Goal: Task Accomplishment & Management: Manage account settings

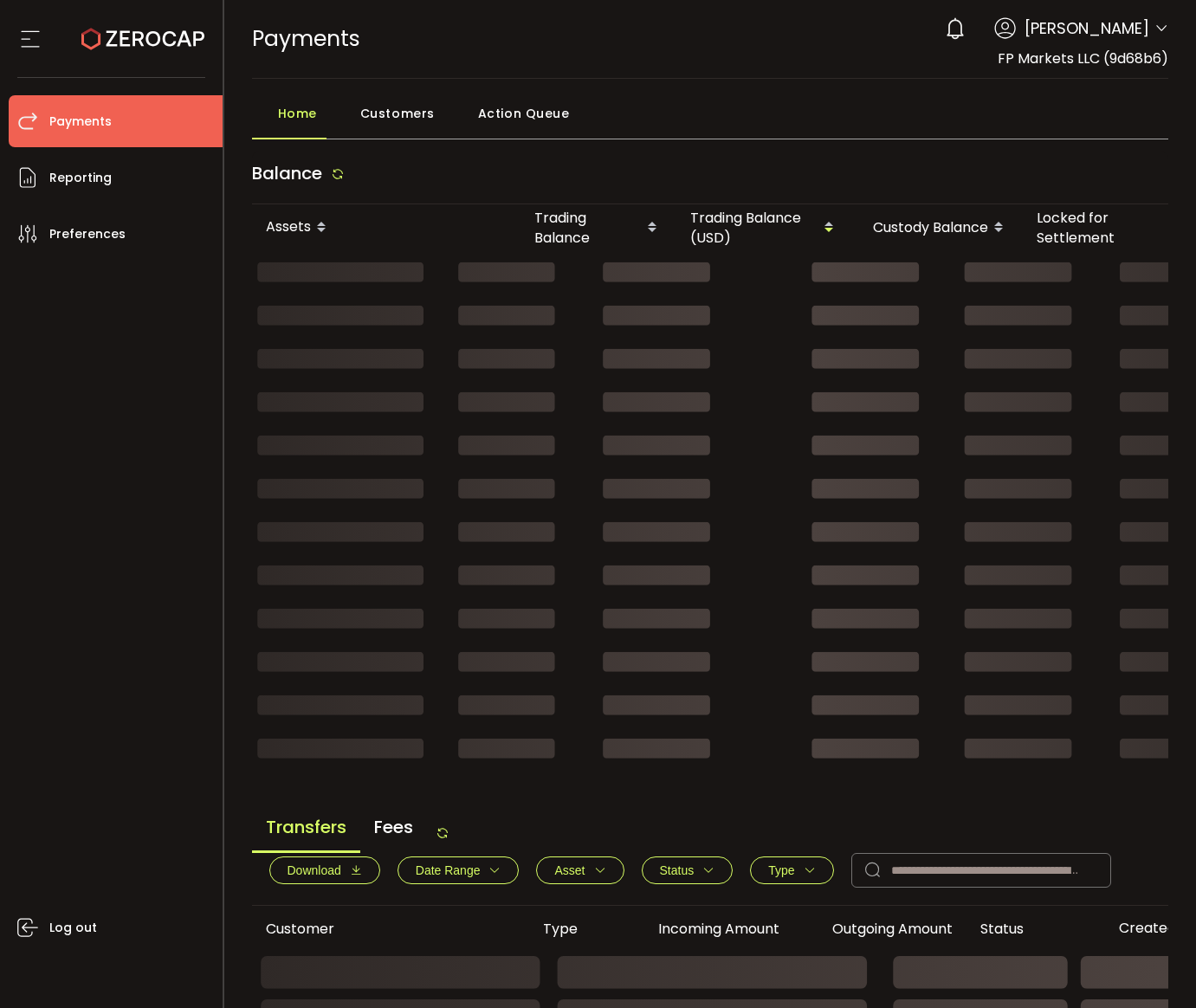
drag, startPoint x: 0, startPoint y: 0, endPoint x: 751, endPoint y: 181, distance: 772.5
click at [799, 167] on div "Balance" at bounding box center [710, 178] width 917 height 52
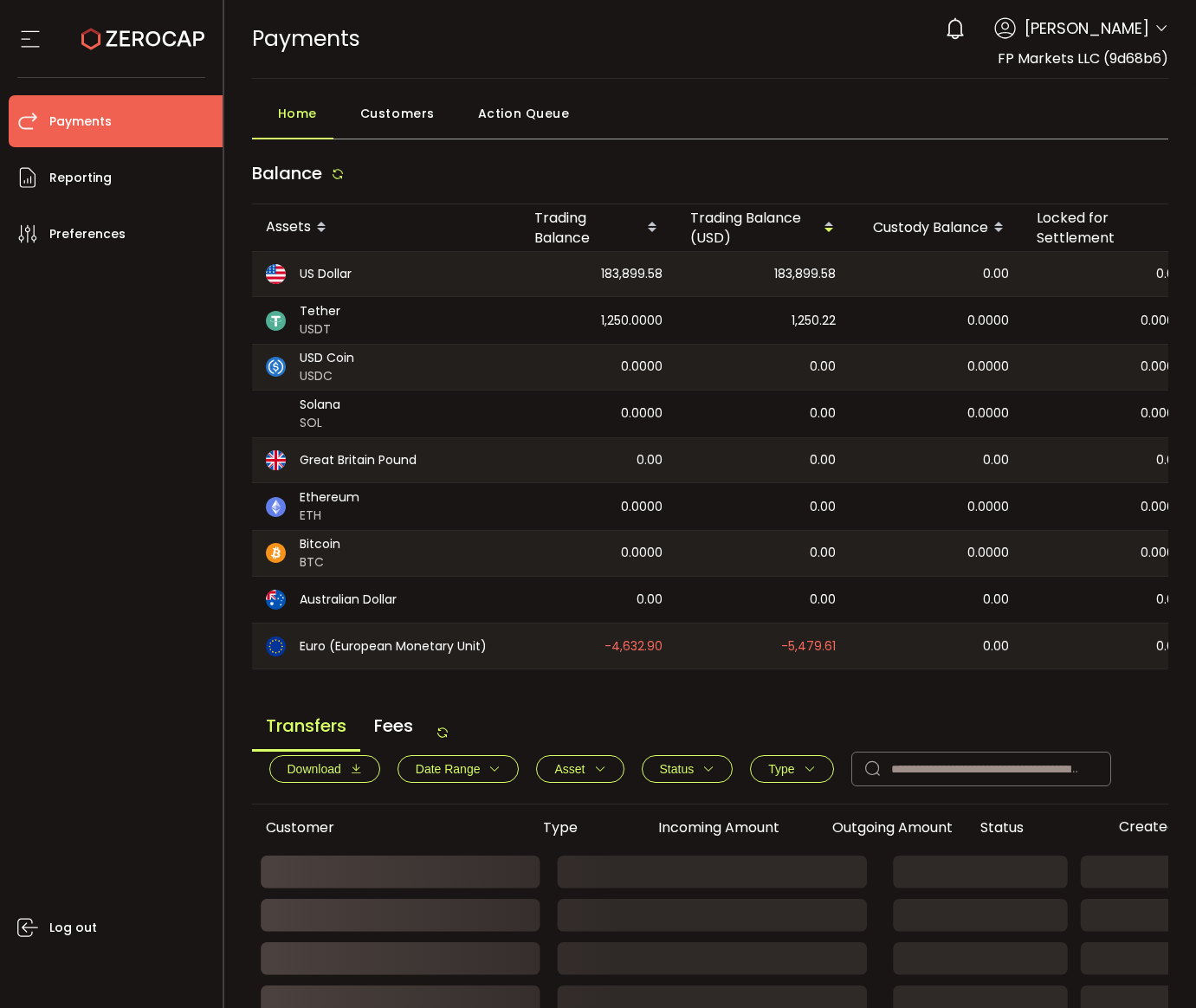
scroll to position [304, 0]
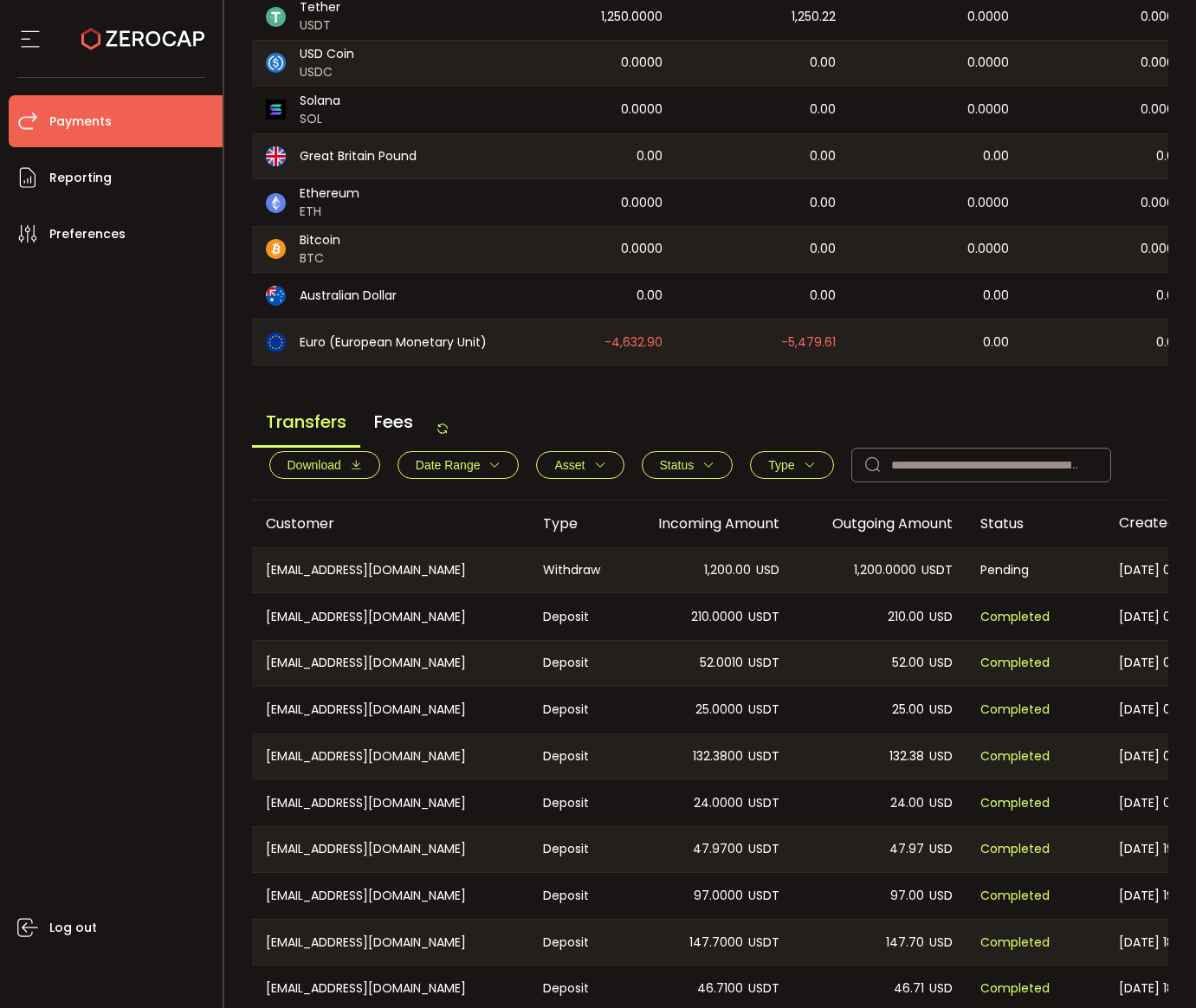
click at [808, 463] on span "Type" at bounding box center [791, 465] width 47 height 14
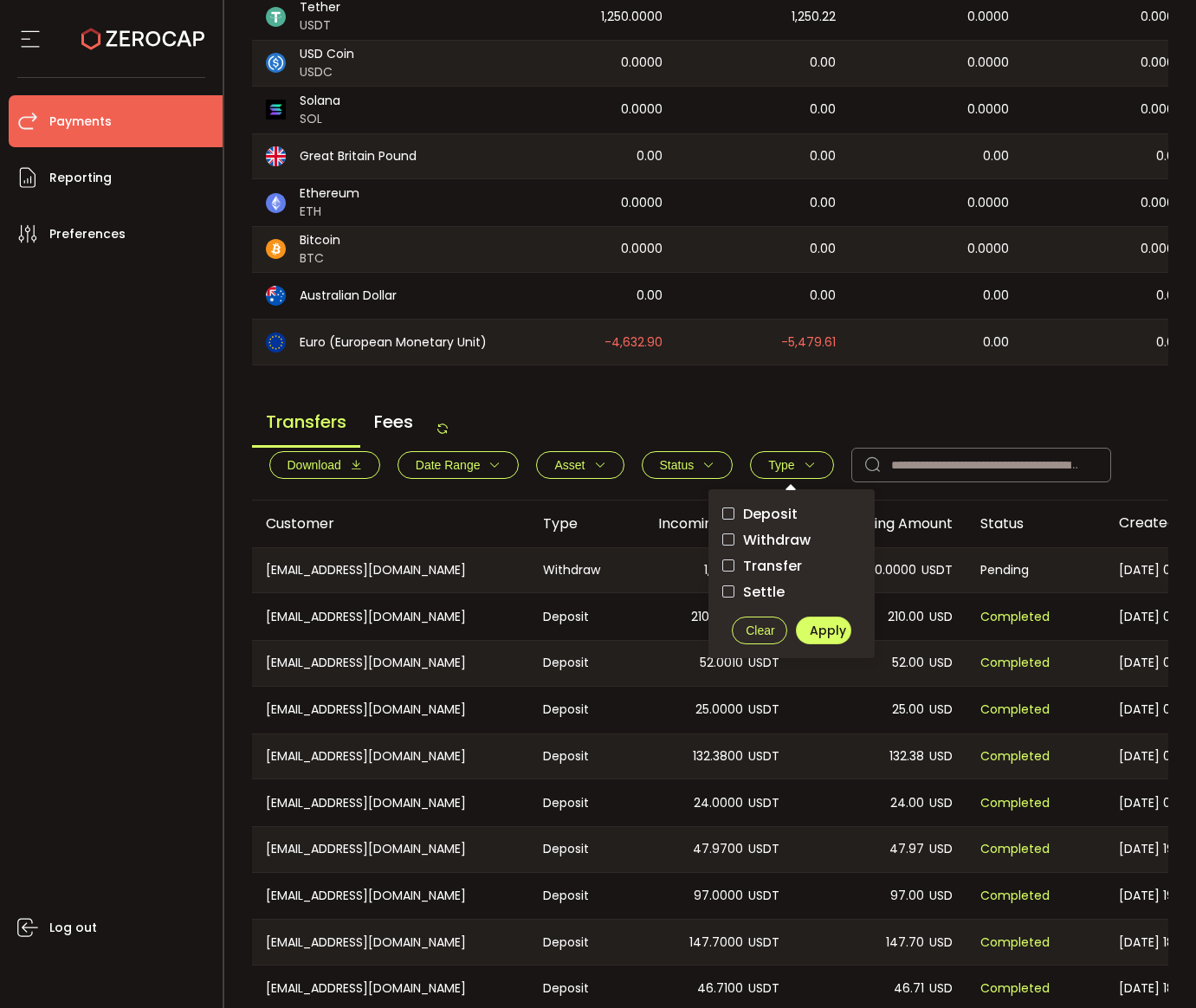
click at [774, 547] on span "Withdraw" at bounding box center [772, 539] width 76 height 16
click at [824, 629] on span "Apply" at bounding box center [828, 630] width 36 height 17
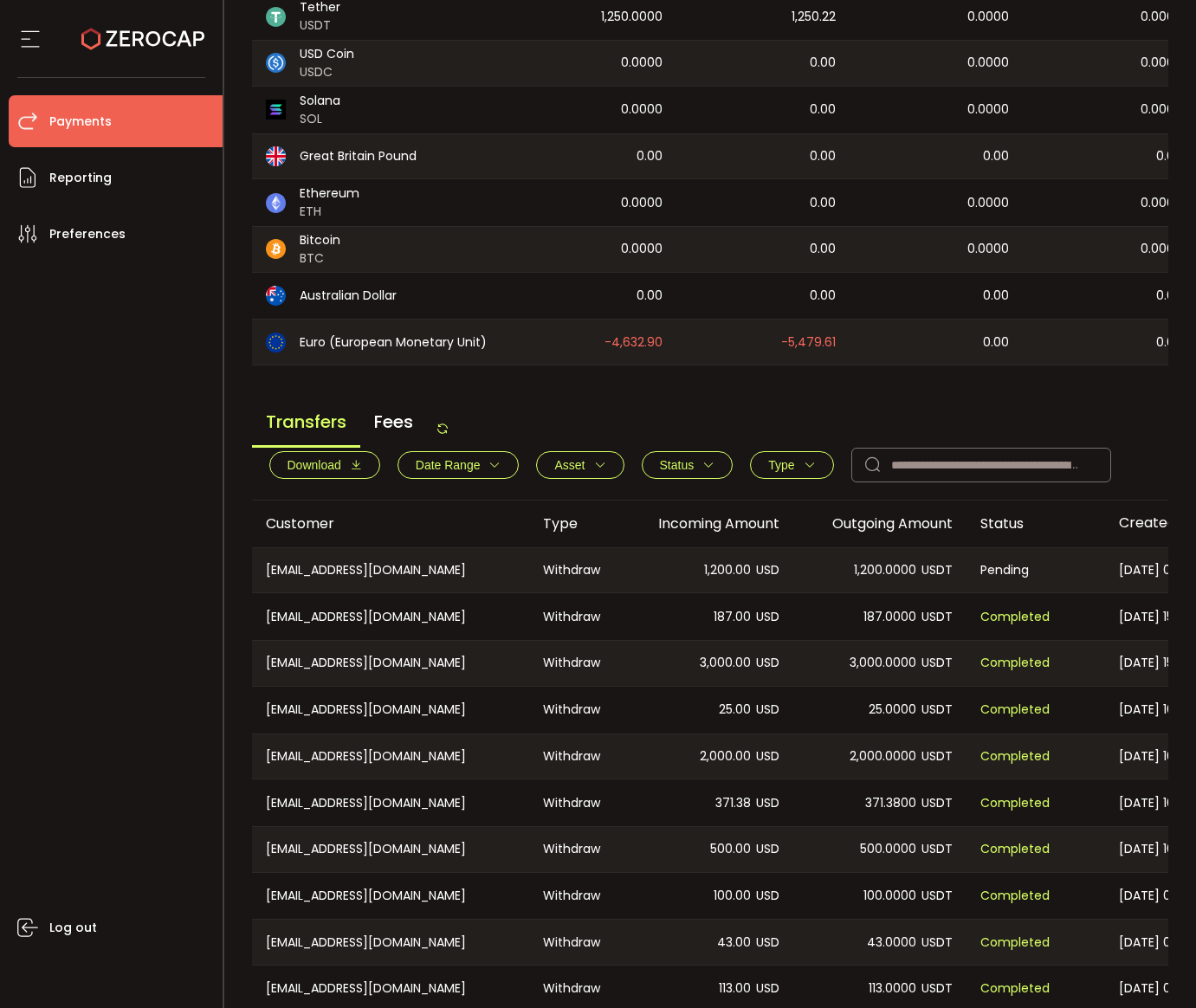
scroll to position [393, 0]
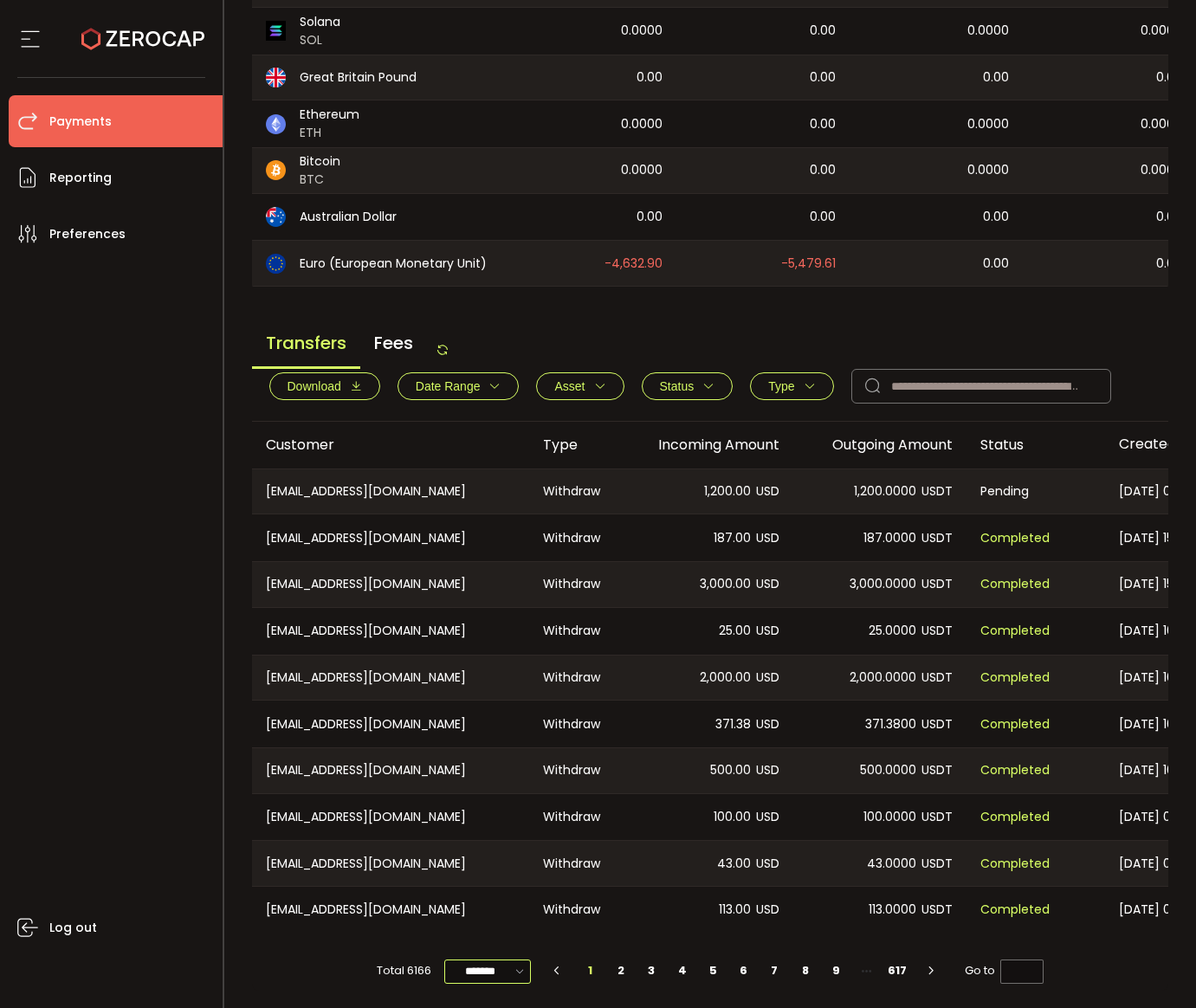
click at [490, 974] on input "*******" at bounding box center [487, 971] width 87 height 24
click at [495, 877] on span "20/page" at bounding box center [486, 870] width 52 height 17
type input "*******"
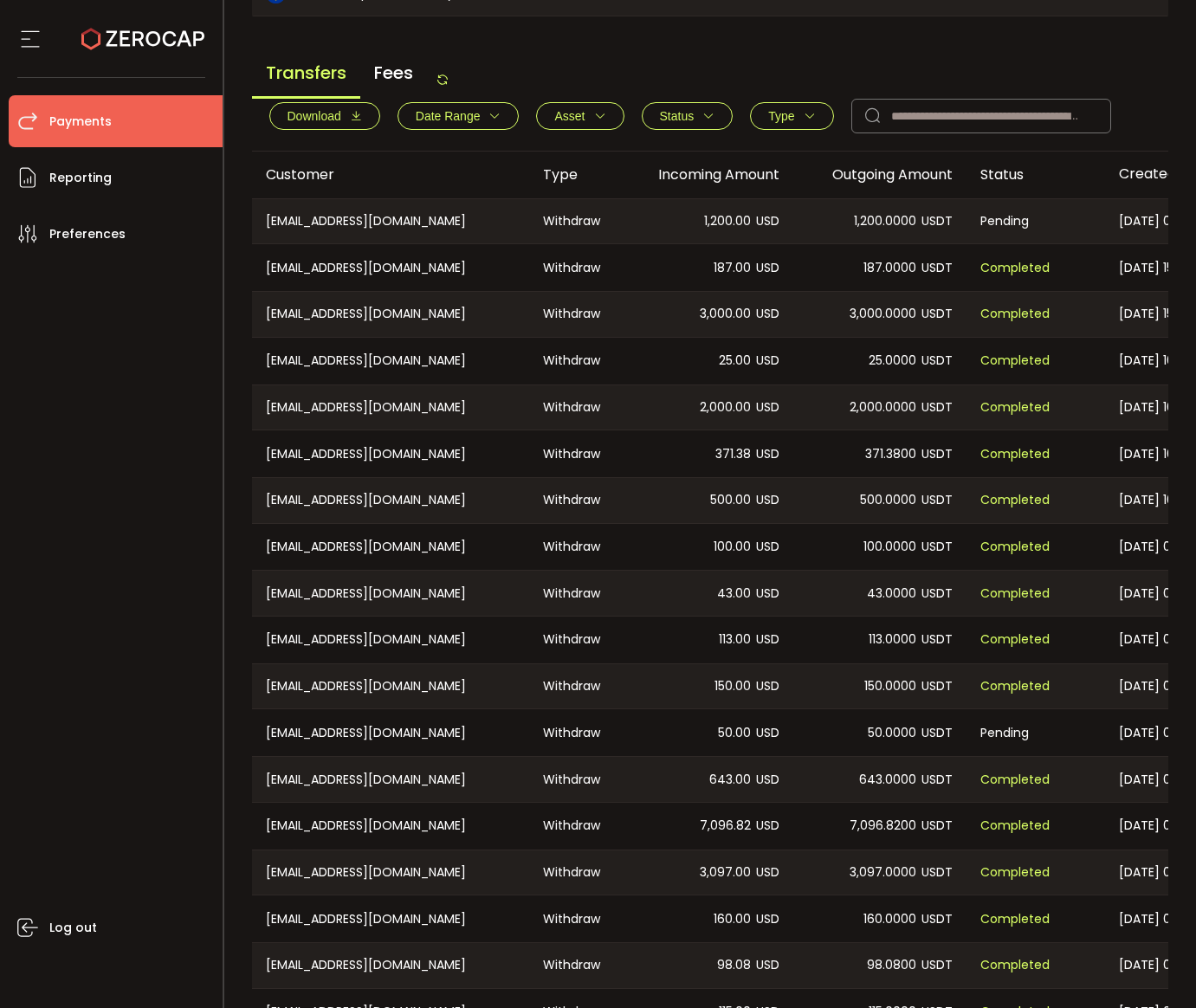
scroll to position [566, 0]
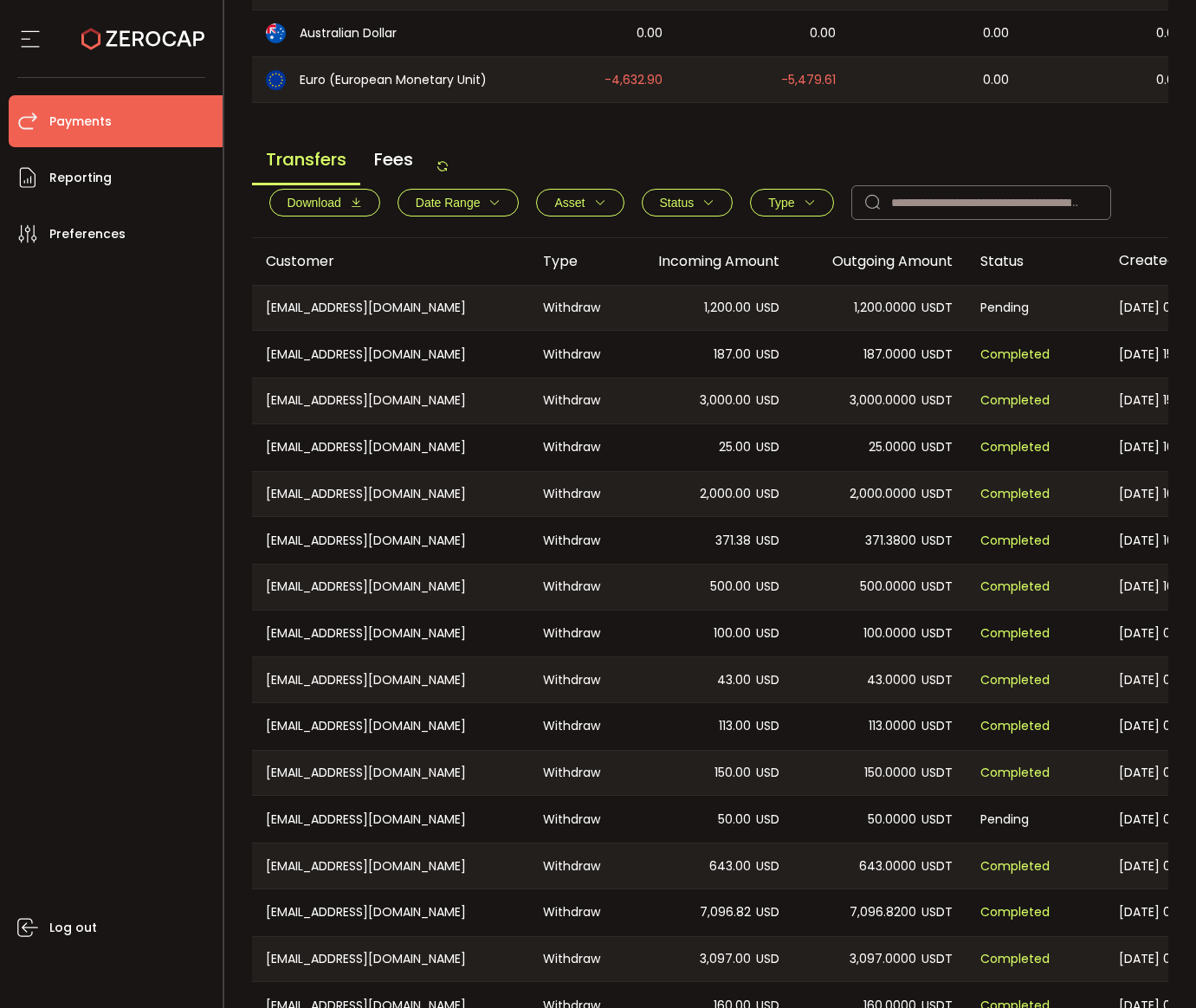
click at [825, 412] on div "3,000.0000 USDT" at bounding box center [879, 400] width 173 height 45
click at [454, 169] on div "Transfers Fees Download Date Range - Asset BTC ETH EUR GBP USD USDC USDT Clear …" at bounding box center [710, 187] width 917 height 100
click at [443, 173] on icon at bounding box center [442, 166] width 14 height 14
click at [450, 166] on icon at bounding box center [442, 166] width 14 height 14
click at [767, 155] on div "Transfers Fees Download Date Range - Asset BTC ETH EUR GBP USD USDC USDT Clear …" at bounding box center [710, 187] width 917 height 100
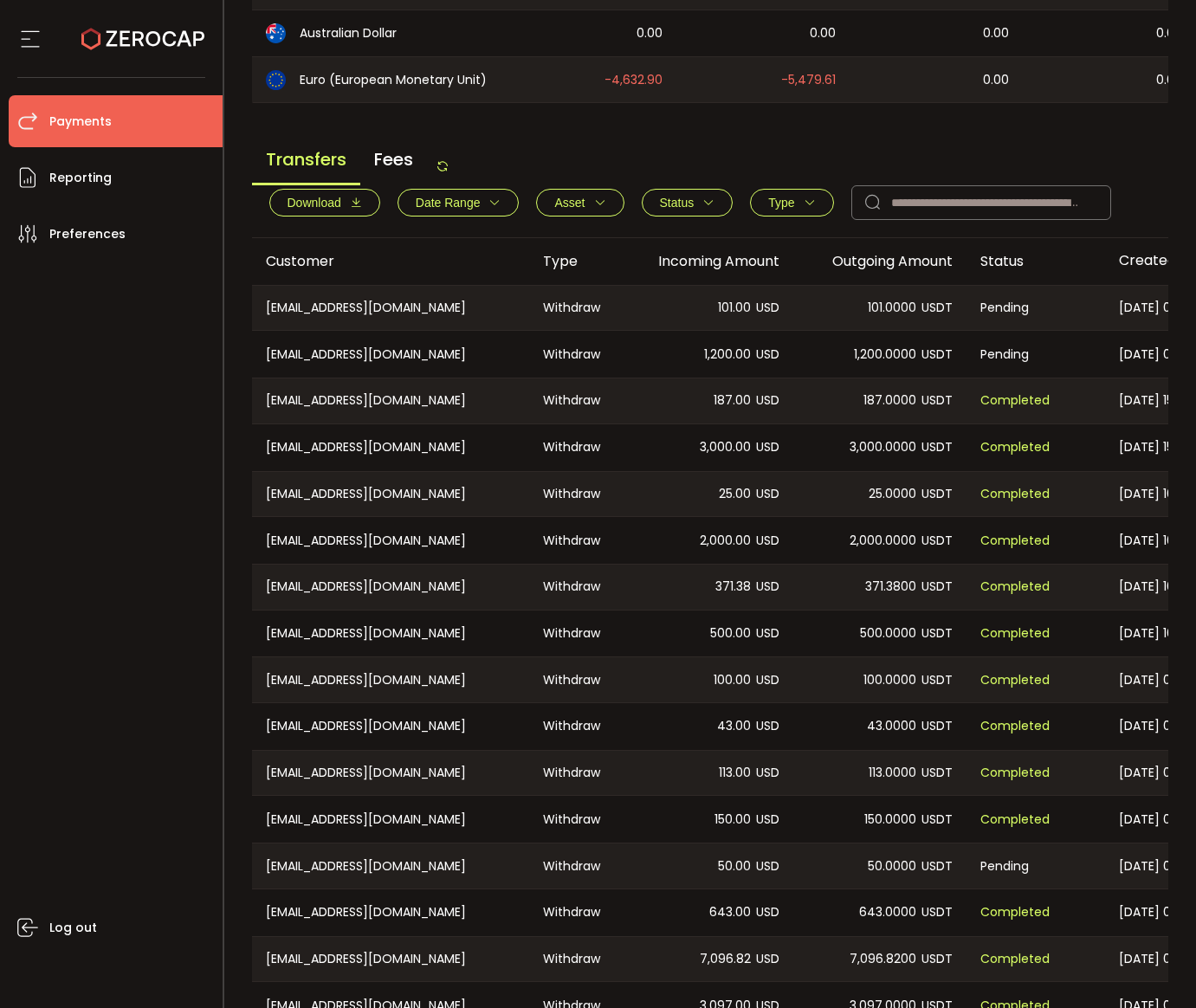
click at [448, 173] on icon at bounding box center [442, 166] width 14 height 14
click at [448, 172] on icon at bounding box center [442, 166] width 14 height 14
click at [449, 168] on icon at bounding box center [442, 166] width 14 height 14
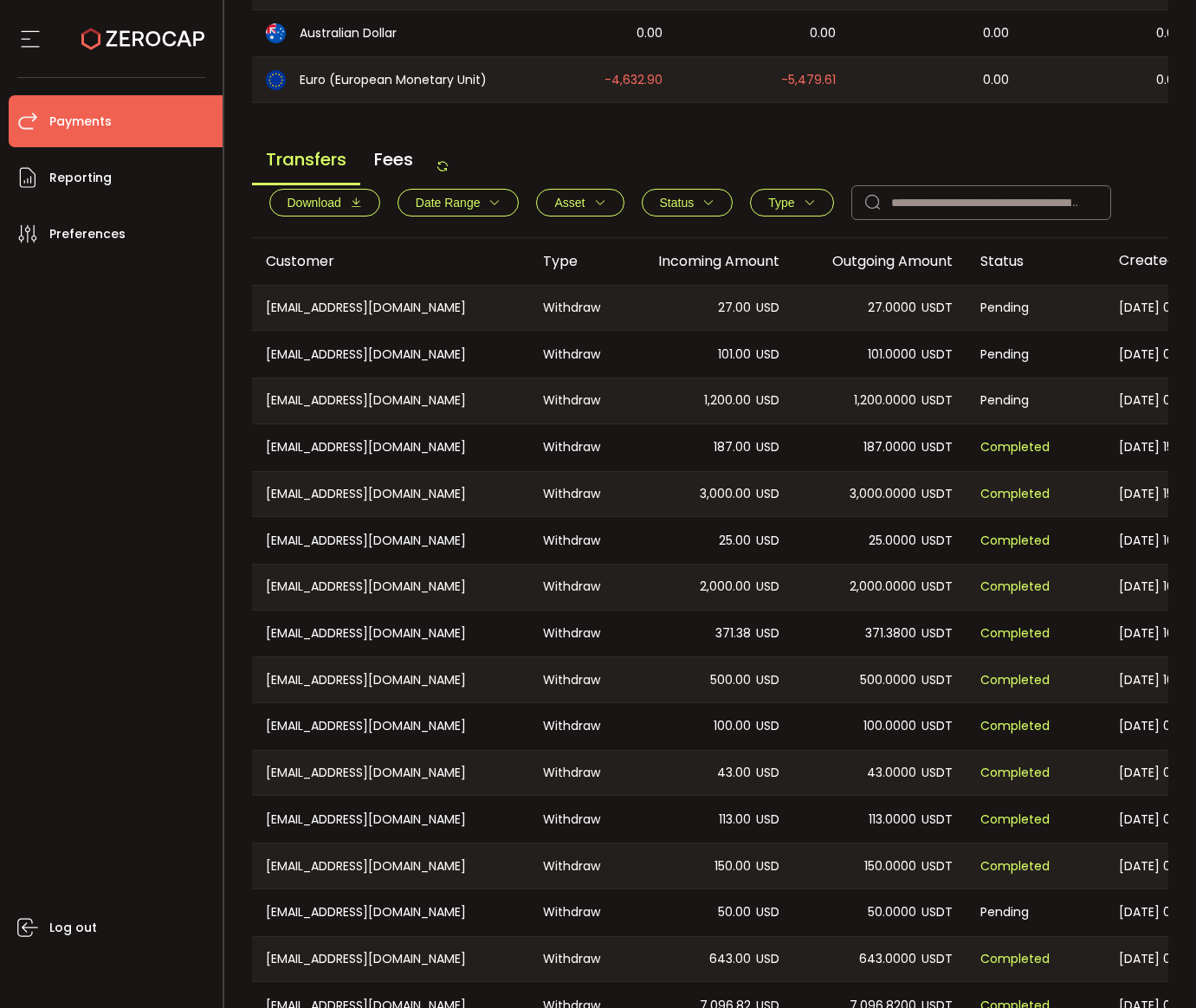
click at [449, 168] on icon at bounding box center [442, 166] width 14 height 14
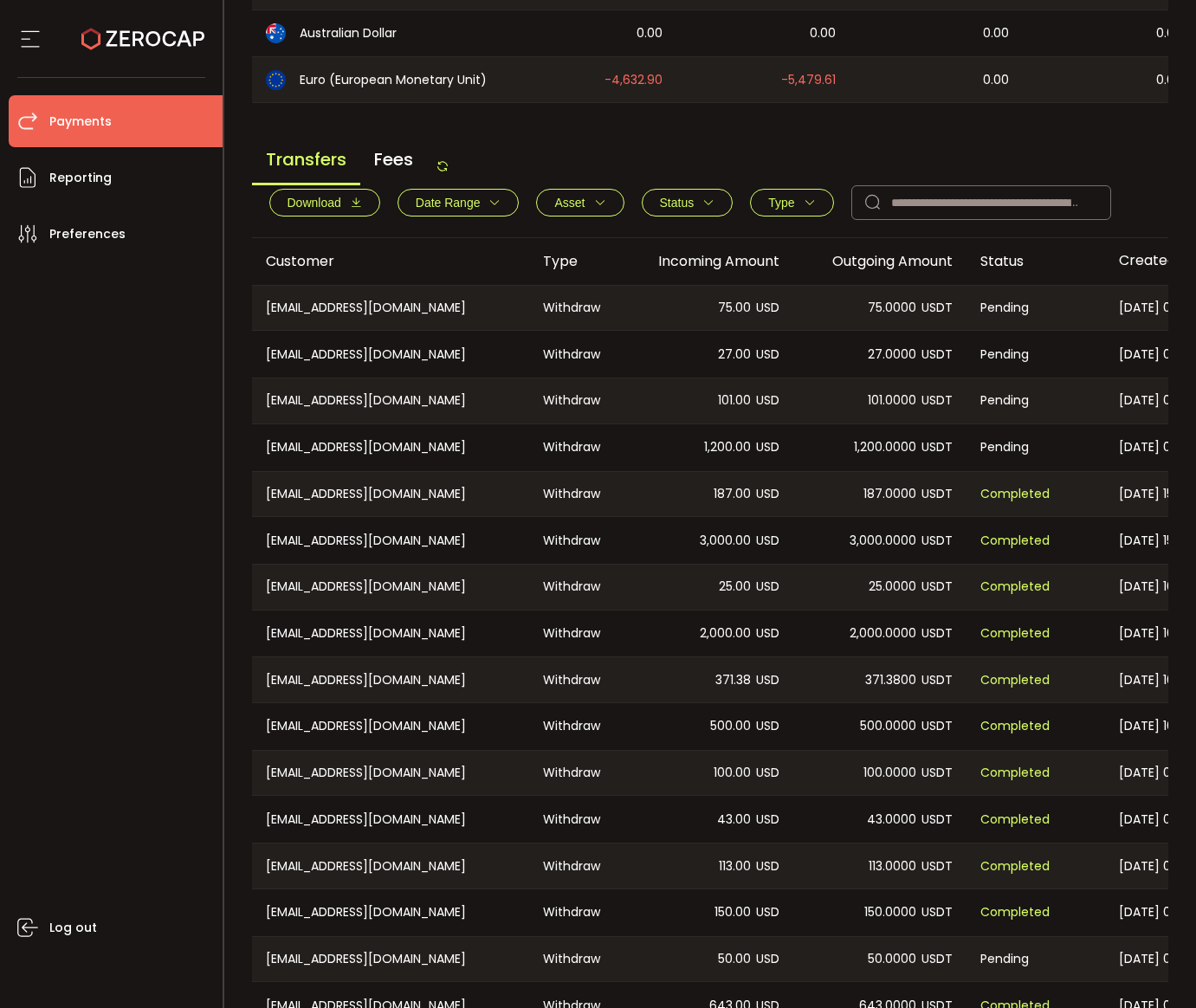
drag, startPoint x: 866, startPoint y: 144, endPoint x: 816, endPoint y: 20, distance: 133.7
click at [866, 144] on div "Transfers Fees Download Date Range - Asset BTC ETH EUR GBP USD USDC USDT Clear …" at bounding box center [710, 187] width 917 height 100
drag, startPoint x: 796, startPoint y: 319, endPoint x: 696, endPoint y: 284, distance: 105.9
click at [796, 320] on div "75.0000 USDT" at bounding box center [879, 307] width 173 height 45
click at [442, 167] on icon at bounding box center [442, 166] width 14 height 14
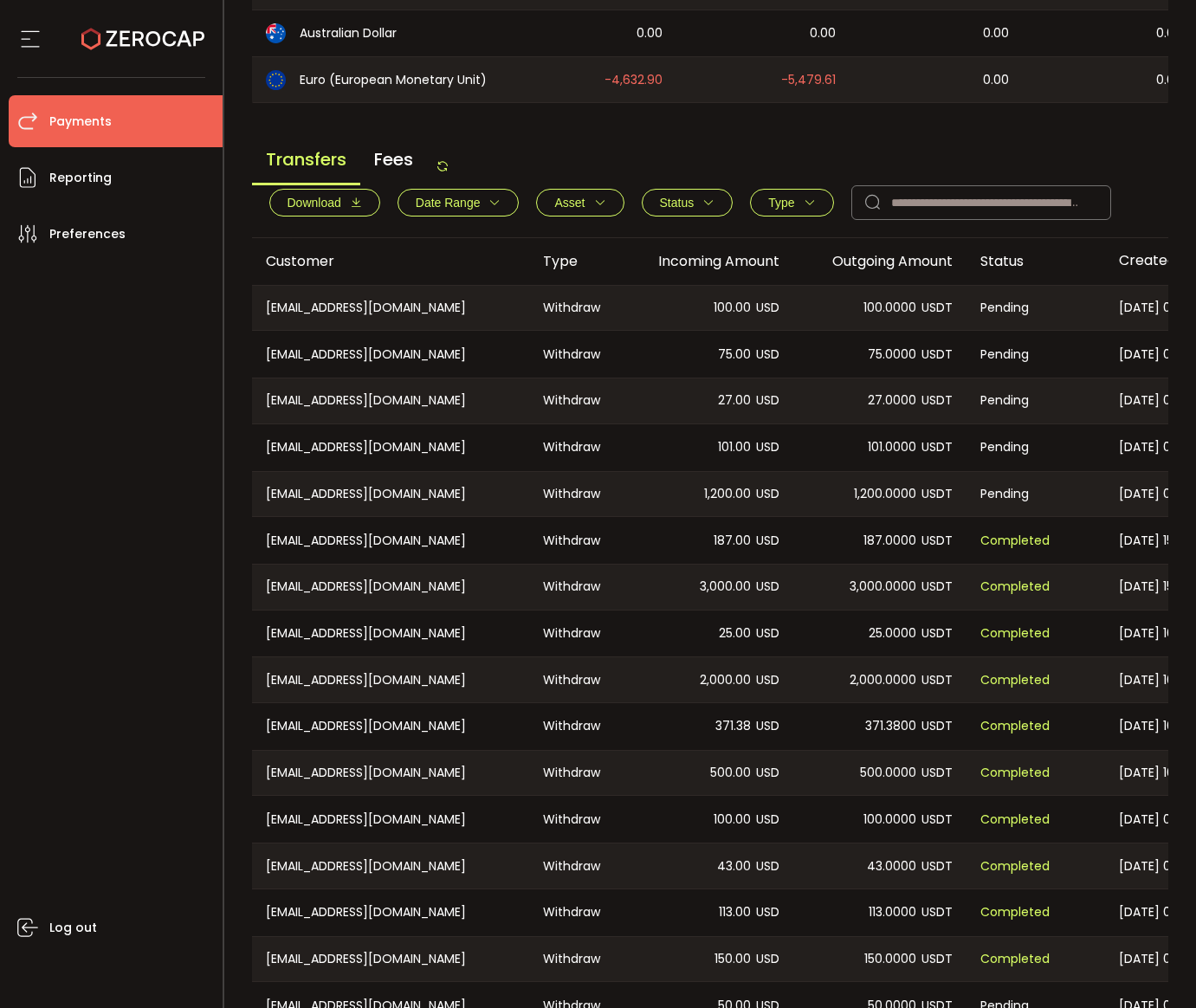
drag, startPoint x: 745, startPoint y: 142, endPoint x: 596, endPoint y: 177, distance: 153.1
click at [745, 142] on main "Balance Assets Trading Balance Trading Balance (USD) Custody Balance Locked for…" at bounding box center [710, 429] width 917 height 1687
click at [439, 173] on div "Transfers Fees" at bounding box center [350, 165] width 198 height 39
click at [443, 170] on icon at bounding box center [442, 166] width 14 height 14
click at [697, 163] on div "Transfers Fees Download Date Range - Asset BTC ETH EUR GBP USD USDC USDT Clear …" at bounding box center [710, 187] width 917 height 100
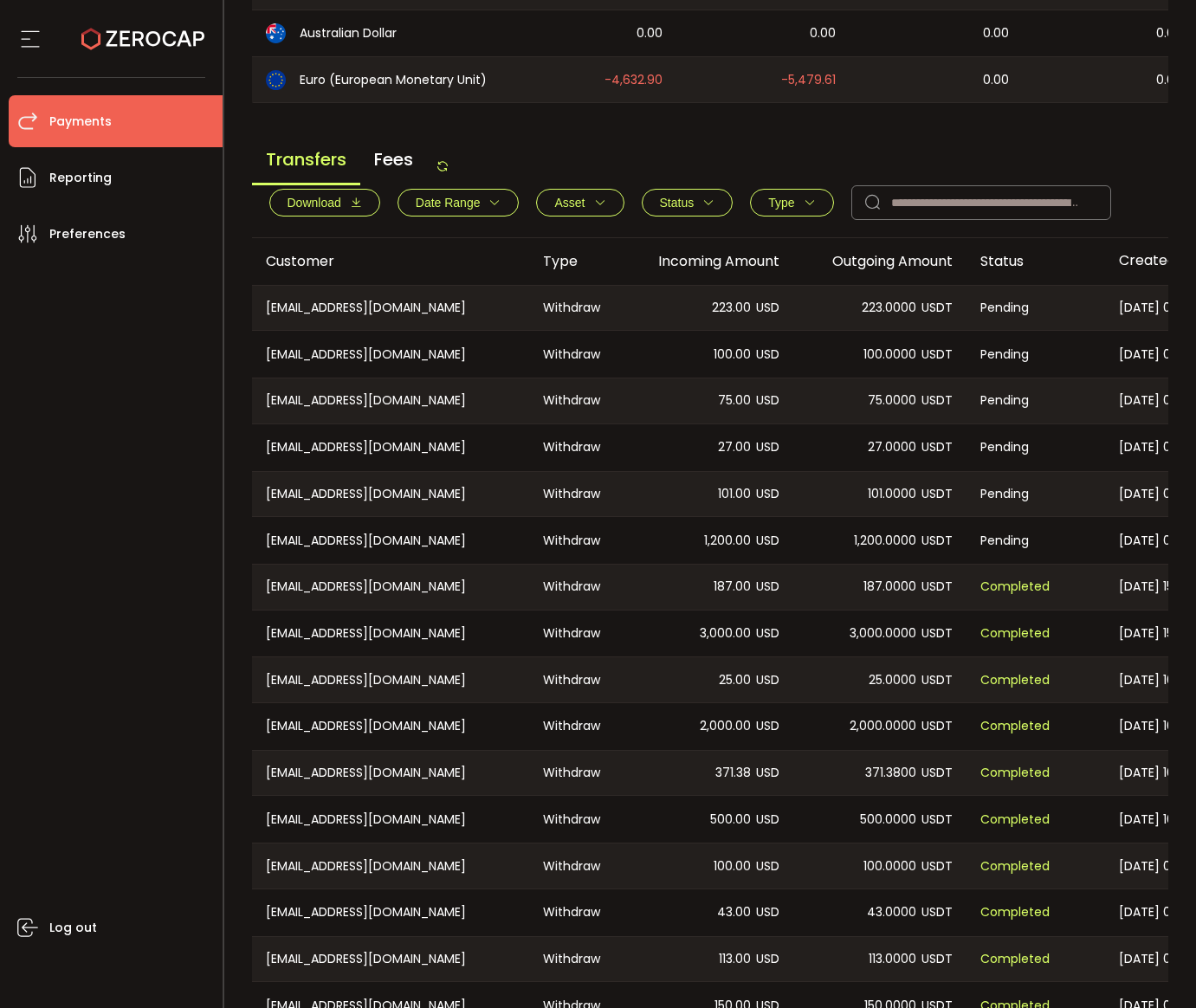
click at [732, 147] on div "Transfers Fees Download Date Range - Asset BTC ETH EUR GBP USD USDC USDT Clear …" at bounding box center [710, 187] width 917 height 100
drag, startPoint x: 711, startPoint y: 163, endPoint x: 614, endPoint y: 158, distance: 97.1
click at [704, 162] on div "Transfers Fees Download Date Range - Asset BTC ETH EUR GBP USD USDC USDT Clear …" at bounding box center [710, 187] width 917 height 100
click at [450, 173] on icon at bounding box center [442, 166] width 14 height 14
click at [710, 151] on div "Transfers Fees Download Date Range - Asset BTC ETH EUR GBP USD USDC USDT Clear …" at bounding box center [710, 187] width 917 height 100
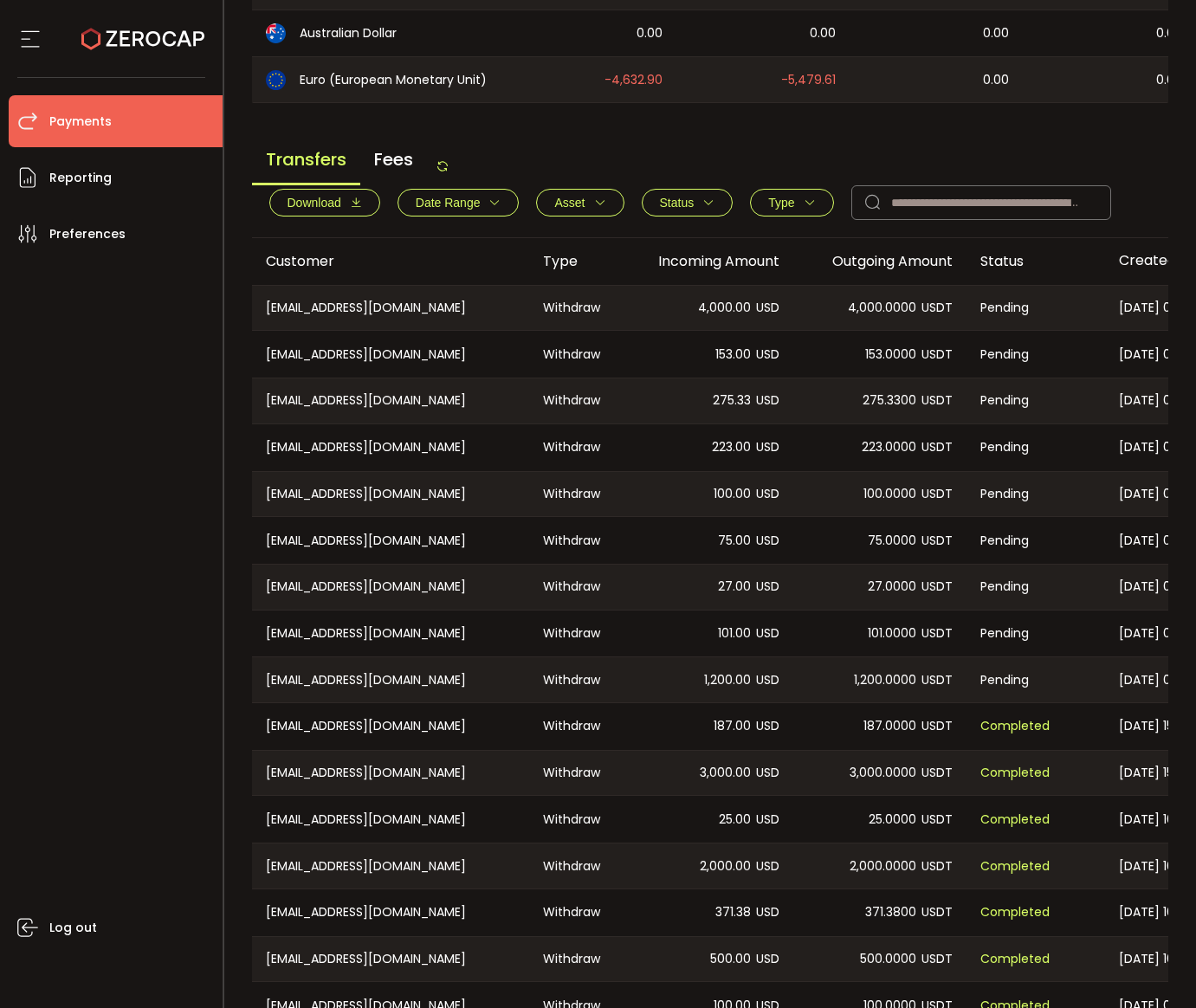
click at [434, 171] on div "Transfers Fees" at bounding box center [350, 165] width 198 height 39
click at [446, 170] on icon at bounding box center [442, 166] width 14 height 14
click at [724, 312] on span "416.79" at bounding box center [732, 307] width 38 height 20
click at [724, 361] on span "516.00" at bounding box center [732, 354] width 36 height 20
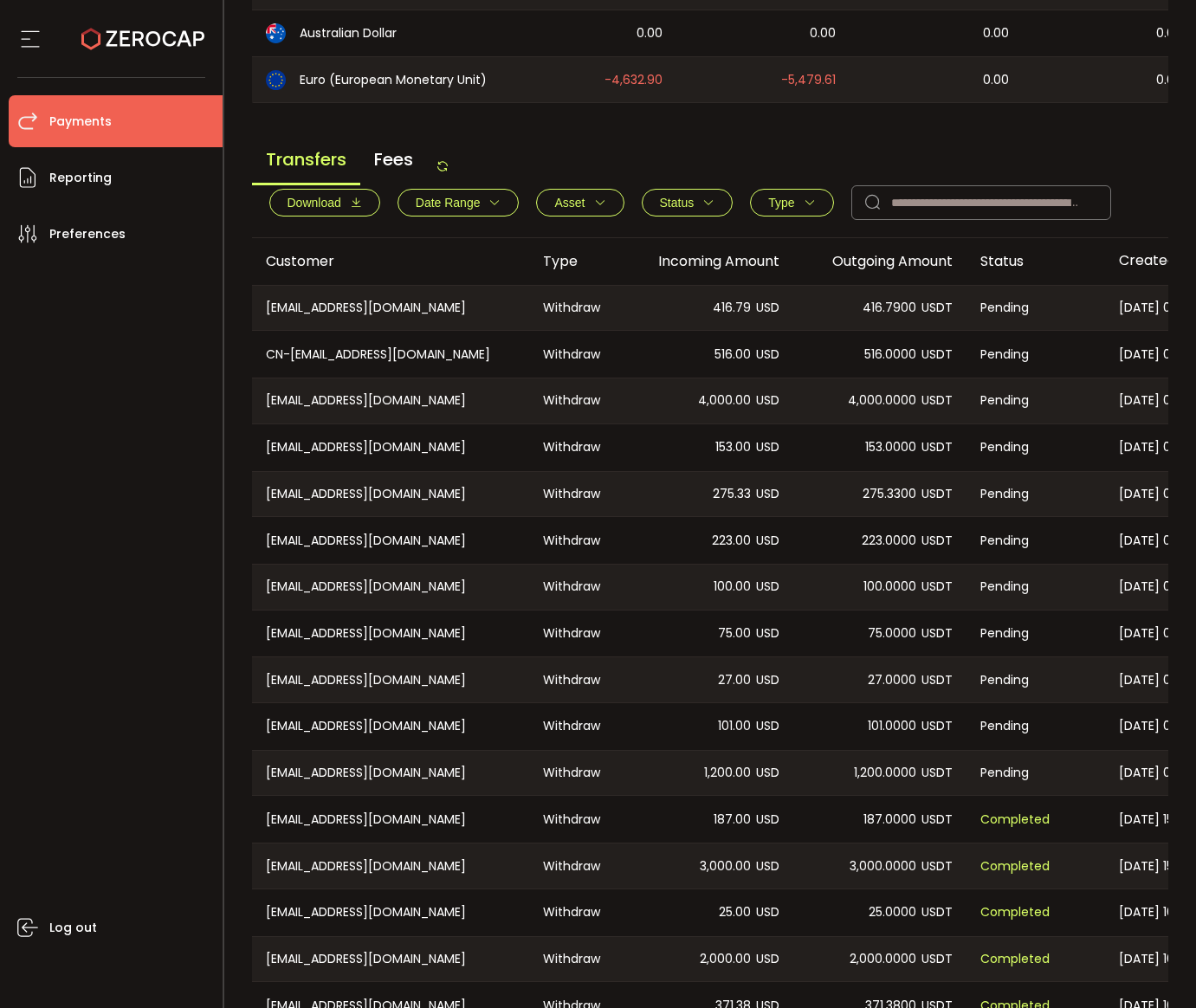
click at [724, 361] on span "516.00" at bounding box center [732, 354] width 36 height 20
click at [713, 410] on span "4,000.00" at bounding box center [724, 400] width 52 height 20
click at [712, 410] on span "4,000.00" at bounding box center [724, 400] width 52 height 20
click at [721, 451] on span "153.00" at bounding box center [732, 447] width 35 height 20
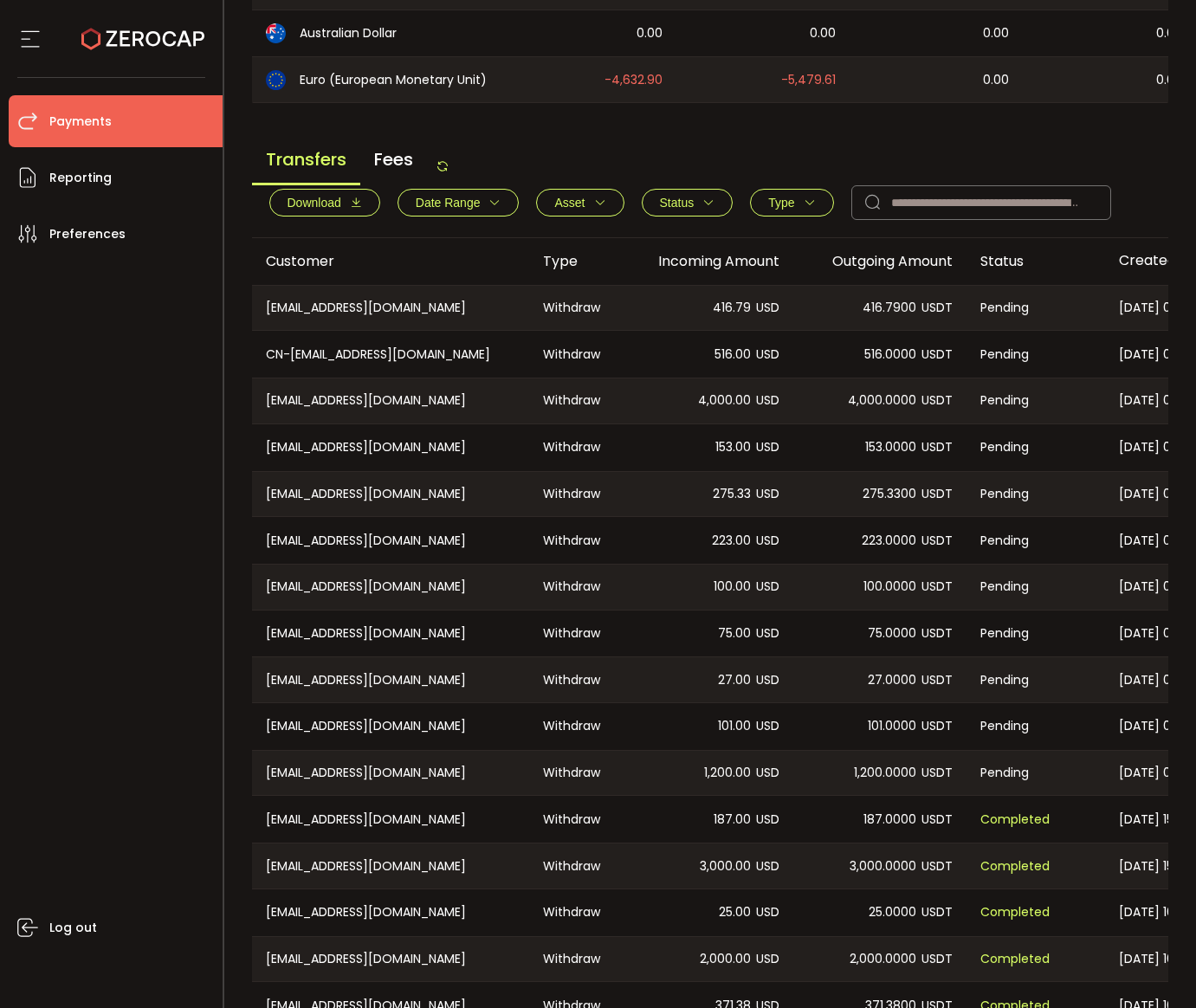
click at [721, 451] on span "153.00" at bounding box center [732, 447] width 35 height 20
click at [729, 494] on span "275.33" at bounding box center [732, 494] width 38 height 20
click at [729, 550] on span "223.00" at bounding box center [731, 540] width 39 height 20
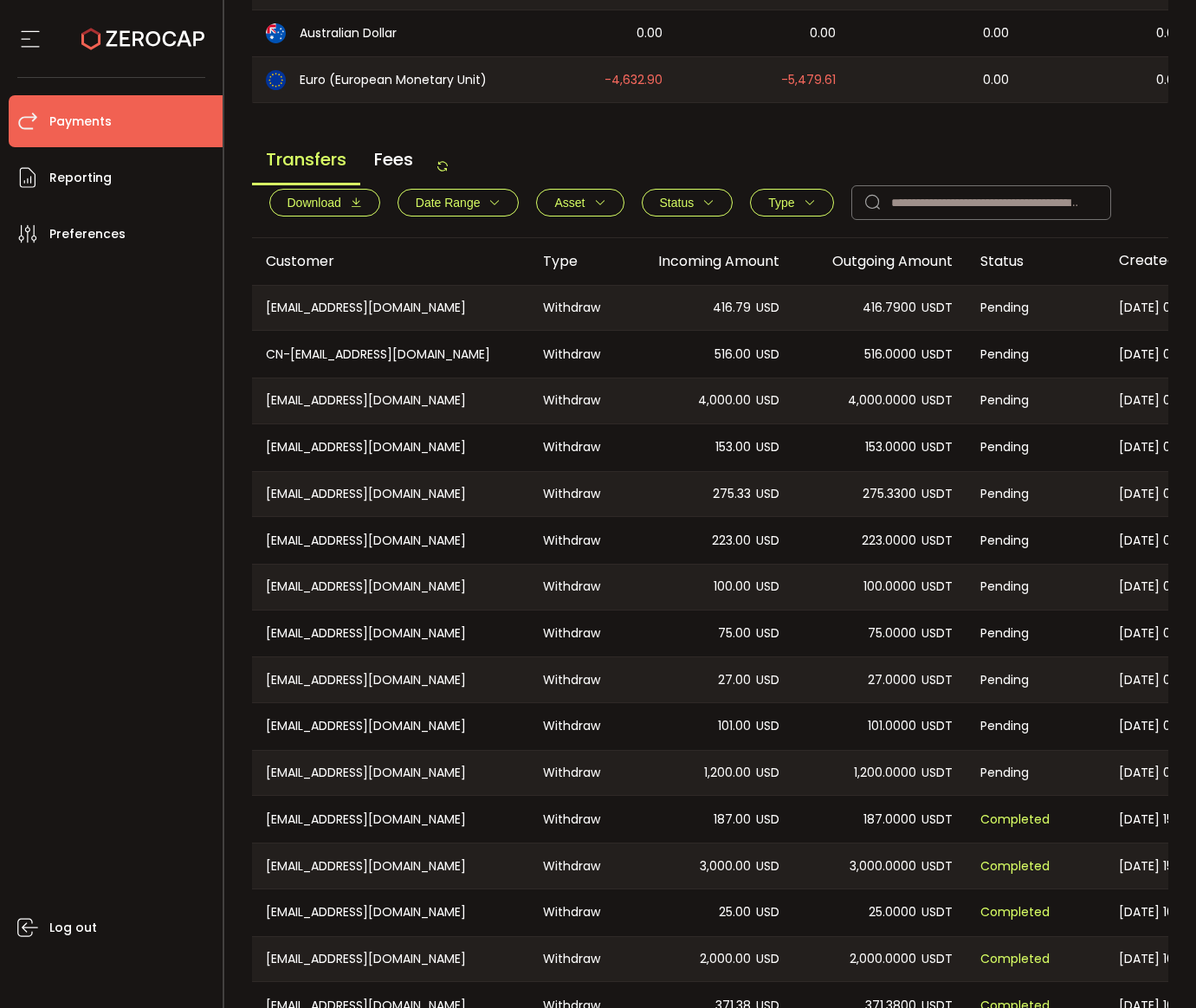
click at [730, 597] on span "100.00" at bounding box center [731, 586] width 37 height 20
click at [737, 638] on span "75.00" at bounding box center [734, 633] width 32 height 20
click at [726, 686] on span "27.00" at bounding box center [734, 680] width 32 height 20
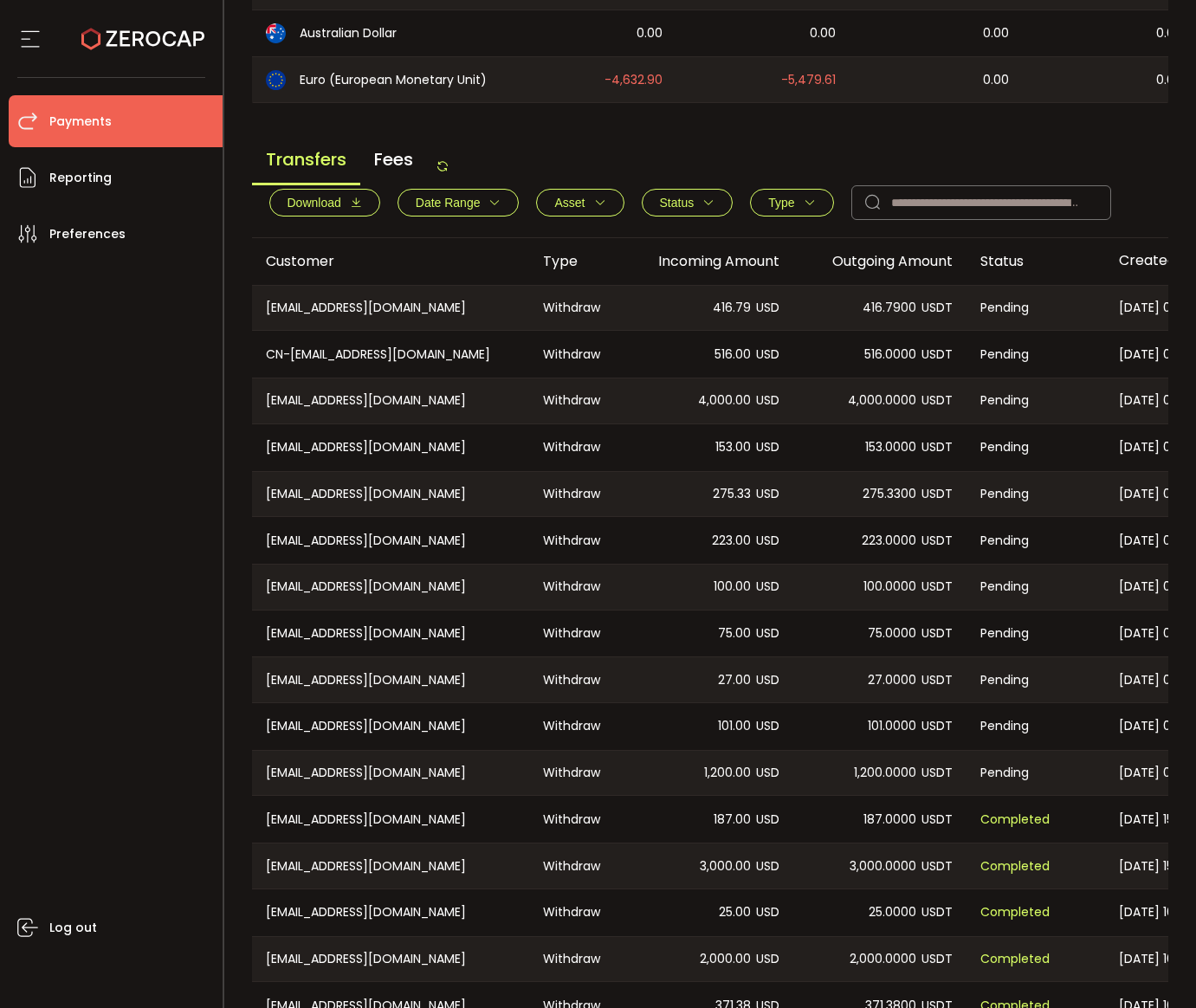
click at [726, 686] on span "27.00" at bounding box center [734, 680] width 32 height 20
click at [734, 718] on div "101.00 USD" at bounding box center [705, 726] width 173 height 47
click at [725, 778] on span "1,200.00" at bounding box center [726, 772] width 47 height 20
drag, startPoint x: 725, startPoint y: 778, endPoint x: 748, endPoint y: 758, distance: 30.5
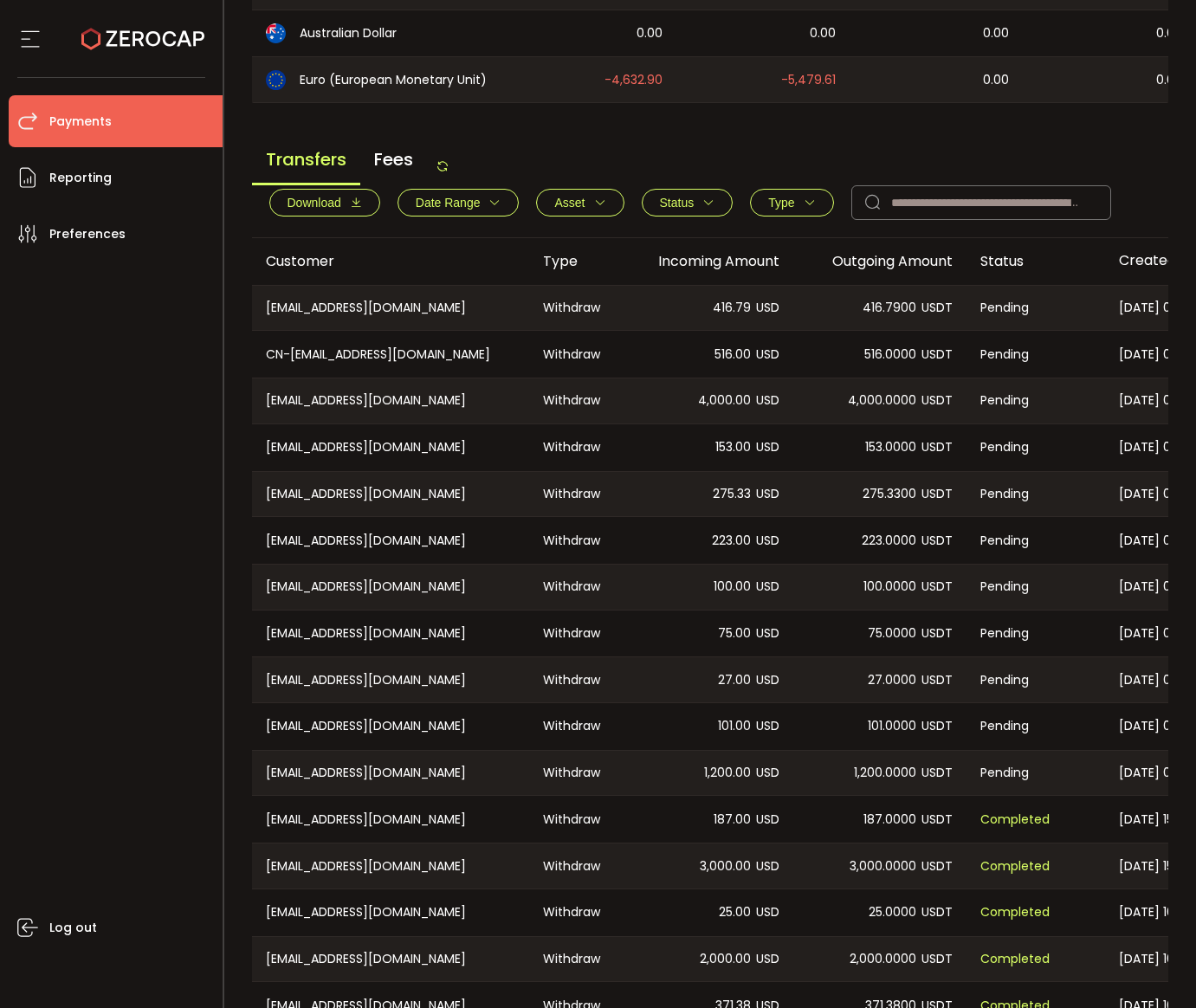
click at [725, 778] on span "1,200.00" at bounding box center [726, 772] width 47 height 20
click at [778, 736] on span "USD" at bounding box center [767, 725] width 23 height 20
drag, startPoint x: 727, startPoint y: 151, endPoint x: 734, endPoint y: 139, distance: 13.9
click at [727, 151] on div "Transfers Fees Download Date Range - Asset BTC ETH EUR GBP USD USDC USDT Clear …" at bounding box center [710, 187] width 917 height 100
drag, startPoint x: 777, startPoint y: 157, endPoint x: 684, endPoint y: 168, distance: 93.6
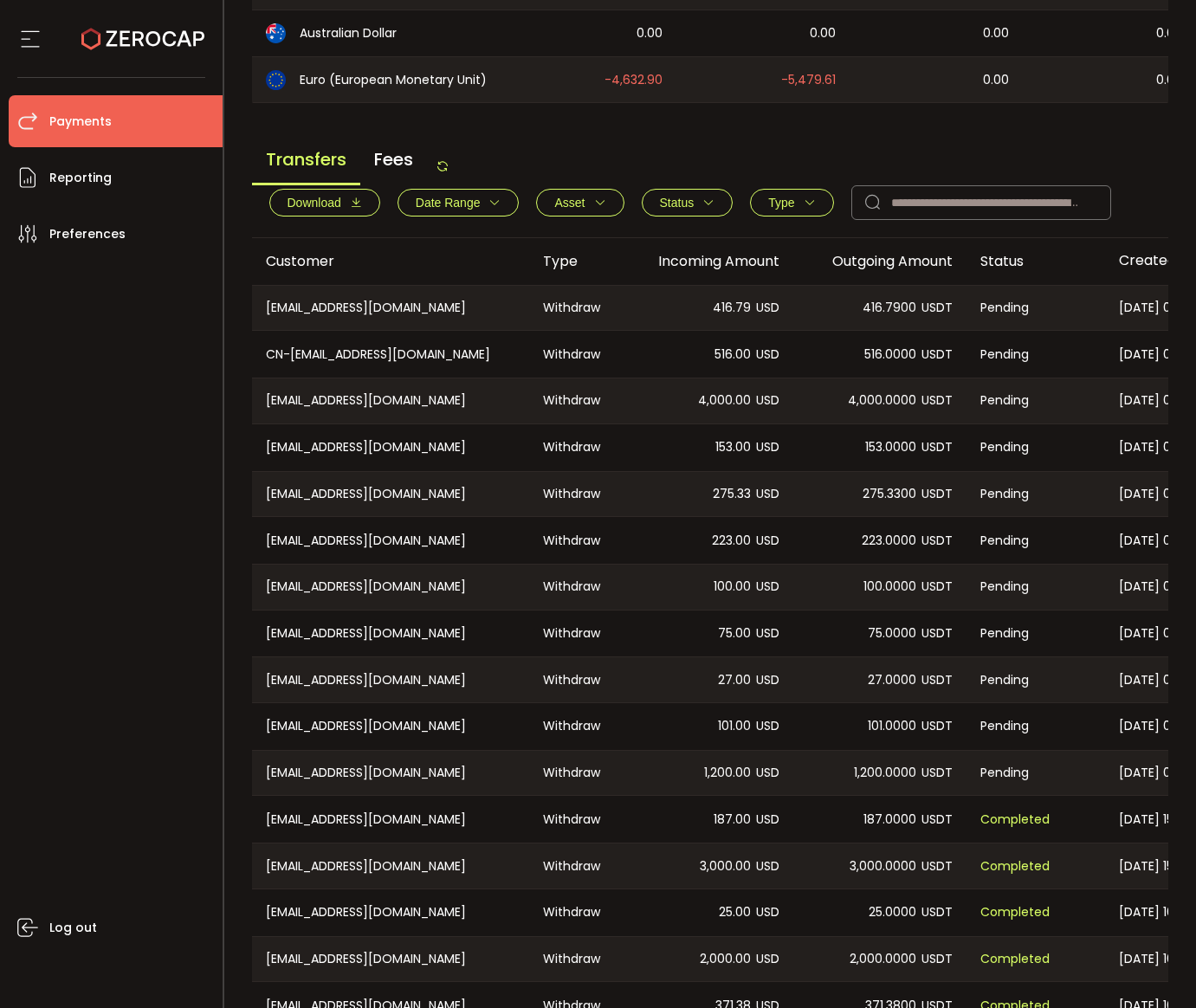
click at [777, 157] on div "Transfers Fees Download Date Range - Asset BTC ETH EUR GBP USD USDC USDT Clear …" at bounding box center [710, 187] width 917 height 100
click at [439, 168] on div "Transfers Fees" at bounding box center [350, 165] width 198 height 39
click at [441, 168] on icon at bounding box center [442, 166] width 14 height 14
click at [744, 135] on main "Balance Assets Trading Balance Trading Balance (USD) Custody Balance Locked for…" at bounding box center [710, 429] width 917 height 1687
click at [446, 173] on icon at bounding box center [442, 166] width 14 height 14
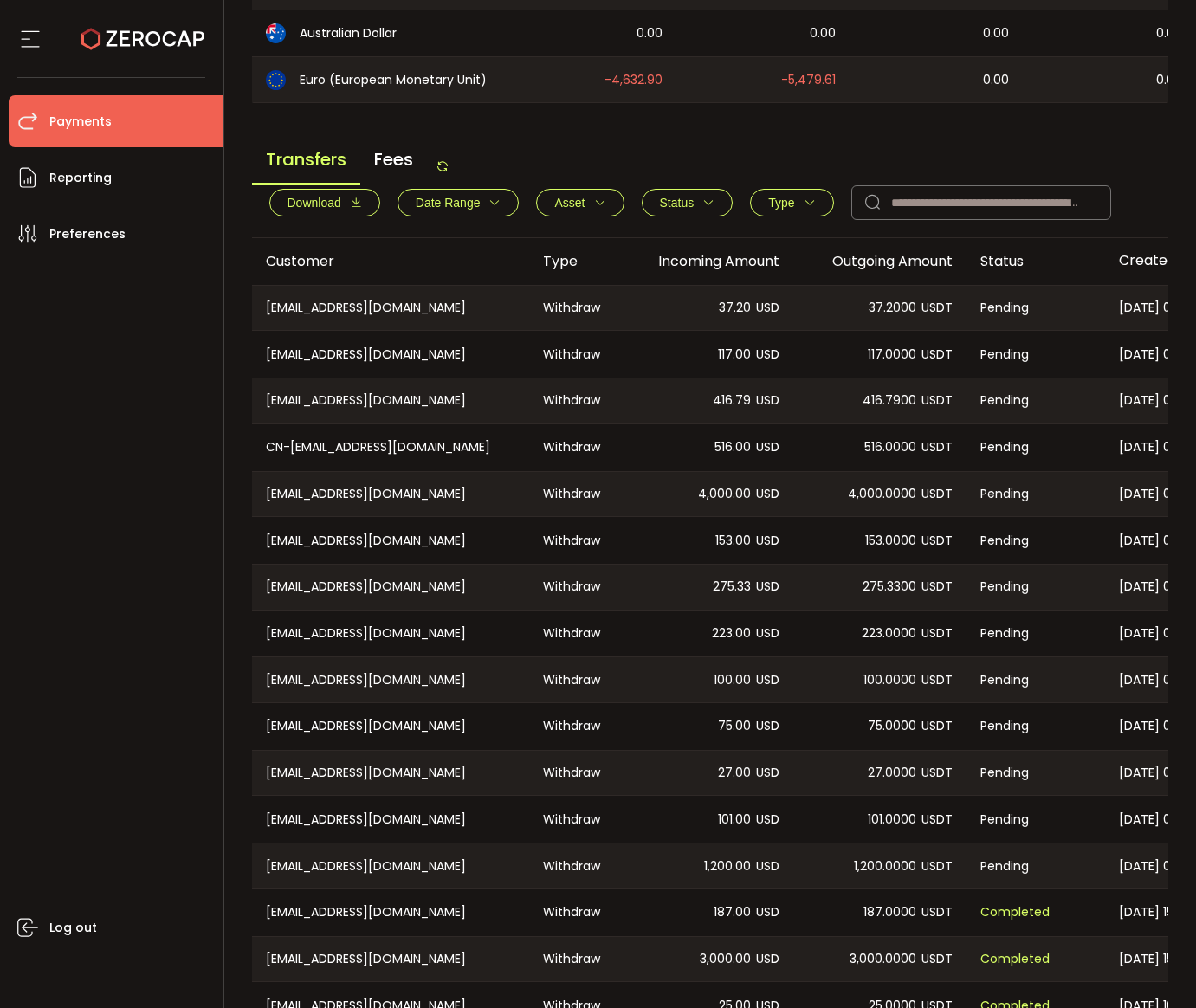
click at [700, 358] on div "117.00 USD" at bounding box center [705, 354] width 173 height 47
click at [695, 322] on div "37.20 USD" at bounding box center [705, 307] width 173 height 45
click at [782, 126] on main "Balance Assets Trading Balance Trading Balance (USD) Custody Balance Locked for…" at bounding box center [710, 429] width 917 height 1687
